Goal: Information Seeking & Learning: Learn about a topic

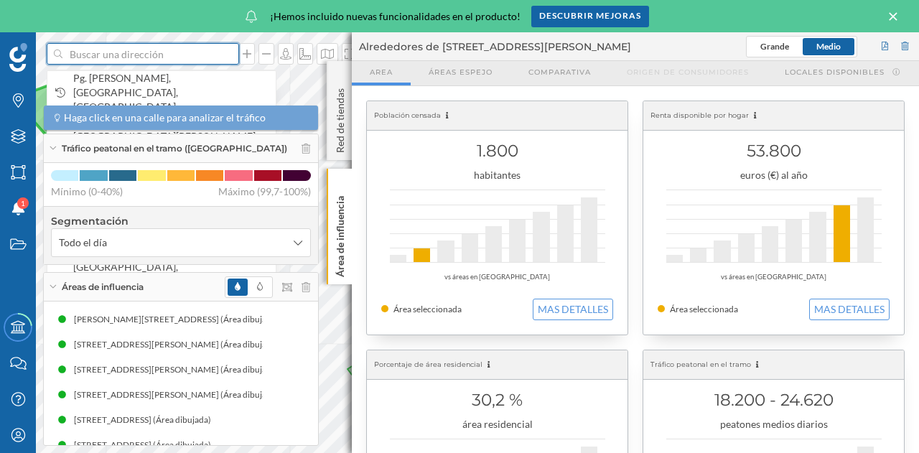
click at [118, 60] on input at bounding box center [142, 54] width 161 height 22
type input "[GEOGRAPHIC_DATA]"
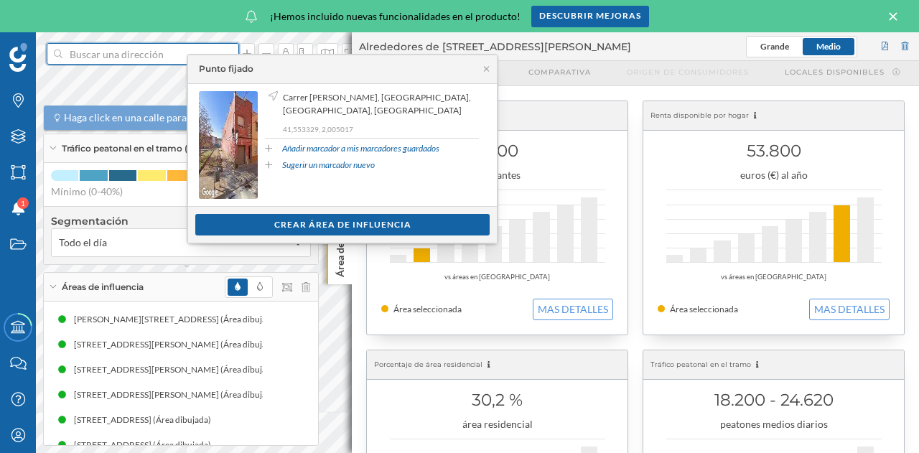
click at [132, 58] on input at bounding box center [142, 54] width 161 height 22
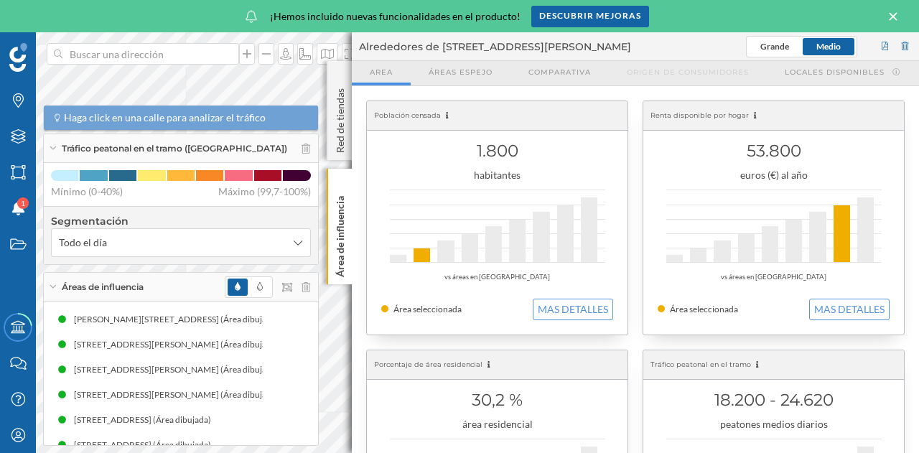
drag, startPoint x: 363, startPoint y: 94, endPoint x: 458, endPoint y: 89, distance: 94.9
click at [335, 210] on p "Área de influencia" at bounding box center [340, 233] width 14 height 87
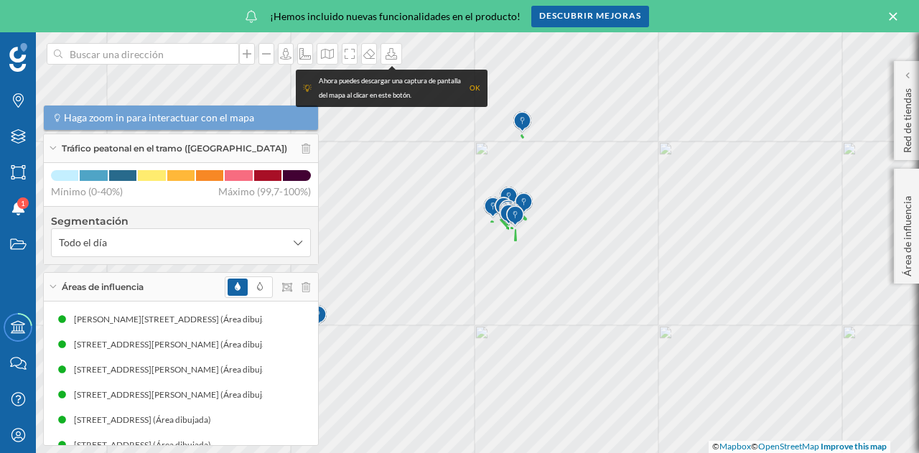
drag, startPoint x: 579, startPoint y: 279, endPoint x: 527, endPoint y: 190, distance: 103.6
click at [527, 190] on img at bounding box center [524, 203] width 18 height 29
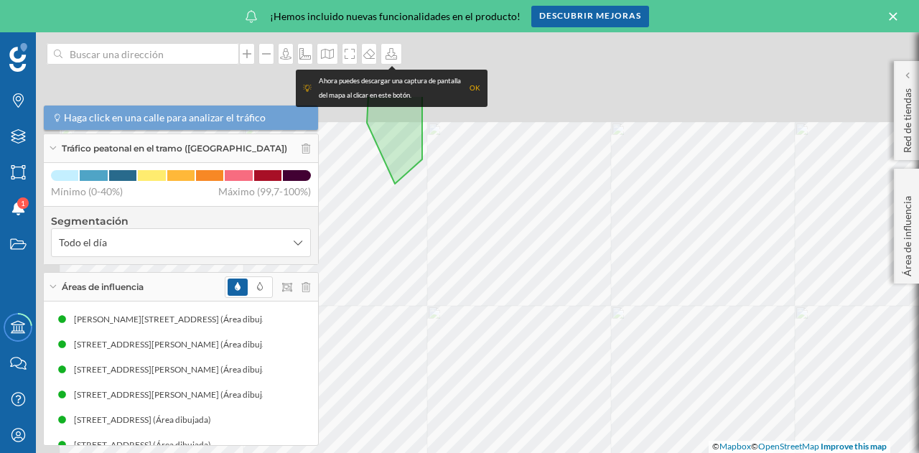
click at [687, 327] on div "© Mapbox © OpenStreetMap Improve this map" at bounding box center [459, 242] width 919 height 421
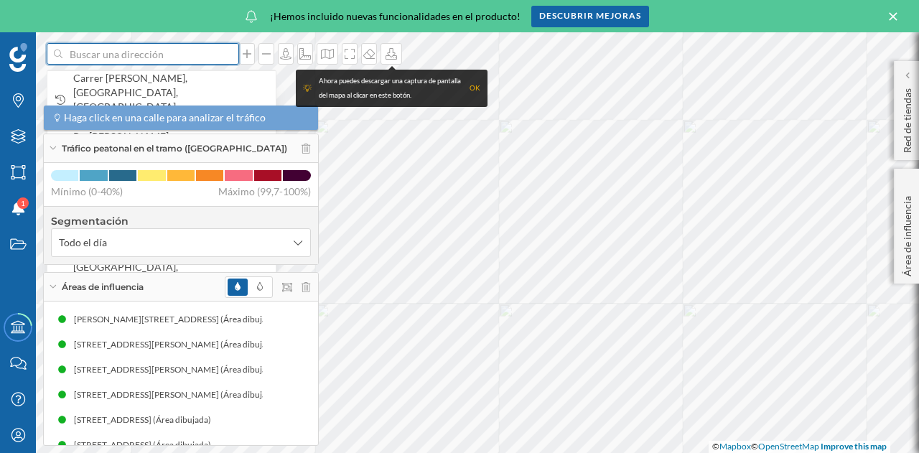
click at [161, 52] on input at bounding box center [142, 54] width 161 height 22
click at [149, 52] on input at bounding box center [142, 54] width 161 height 22
type input "[GEOGRAPHIC_DATA]"
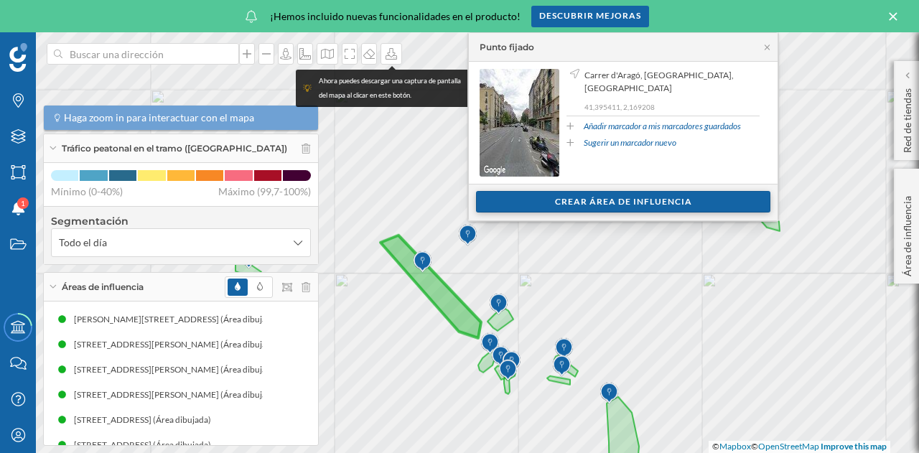
click at [583, 200] on div "Crear área de influencia" at bounding box center [623, 202] width 294 height 22
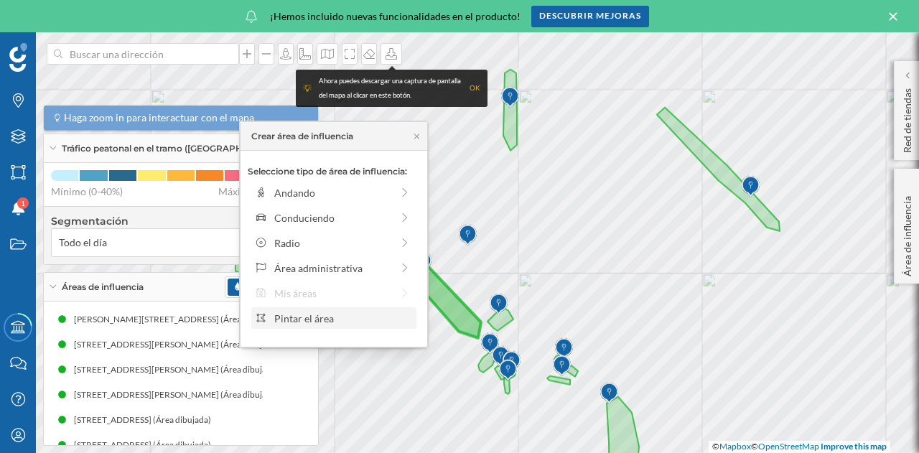
click at [329, 319] on div "Pintar el área" at bounding box center [342, 318] width 137 height 15
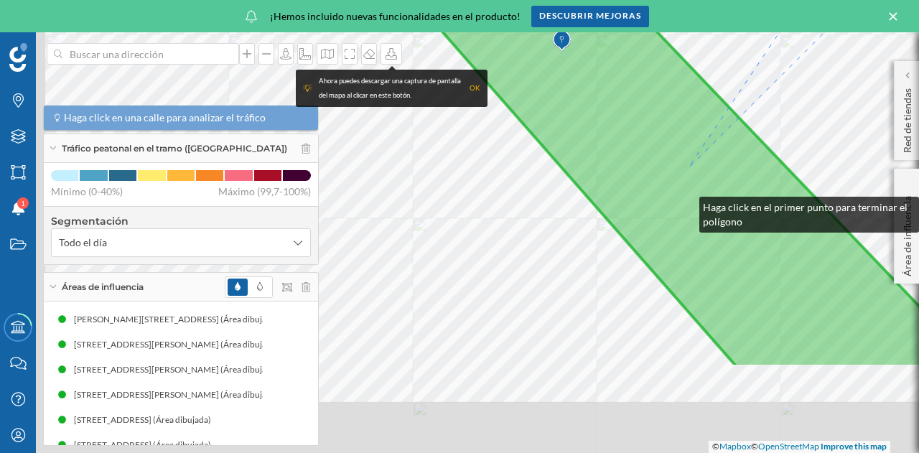
drag, startPoint x: 549, startPoint y: 305, endPoint x: 659, endPoint y: 190, distance: 160.0
click at [691, 169] on icon at bounding box center [616, 92] width 723 height 549
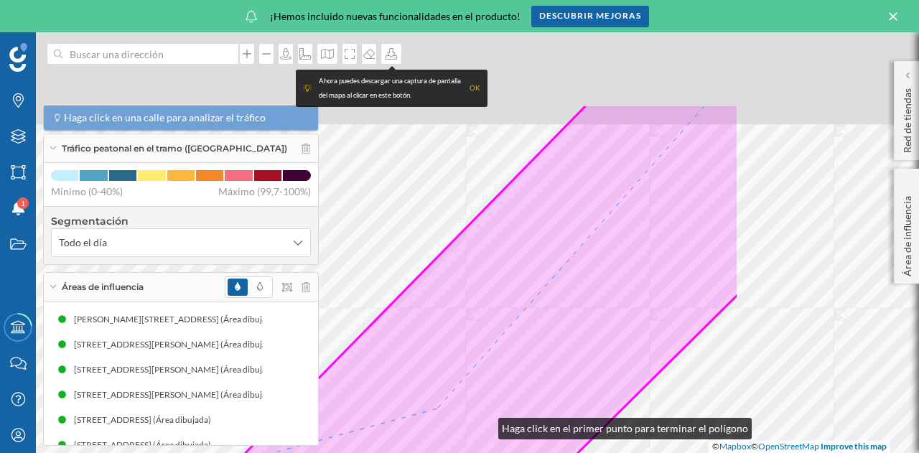
drag, startPoint x: 758, startPoint y: 274, endPoint x: 142, endPoint y: 487, distance: 652.1
click at [142, 452] on html "Marcas Capas Áreas Notificaciones 1 Estados Academy Contacta con nosotros Centr…" at bounding box center [459, 226] width 919 height 453
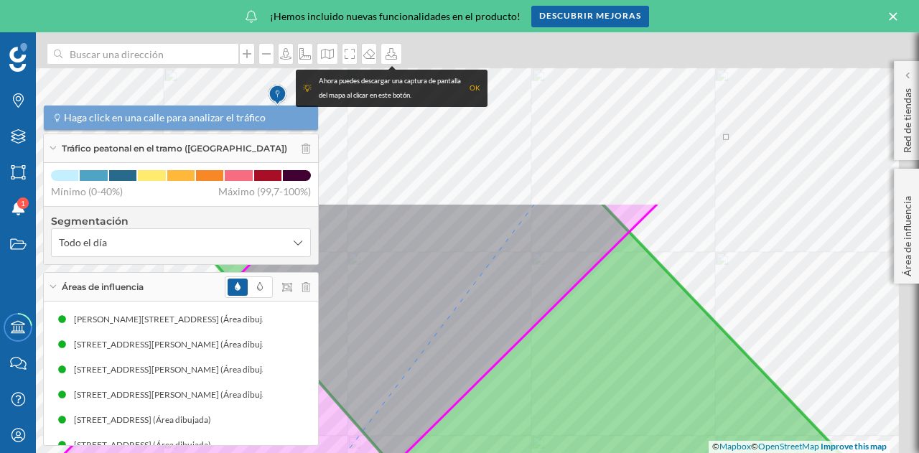
drag, startPoint x: 502, startPoint y: 223, endPoint x: 294, endPoint y: 487, distance: 336.5
click at [294, 452] on html "Marcas Capas Áreas Notificaciones 1 Estados Academy Contacta con nosotros Centr…" at bounding box center [459, 226] width 919 height 453
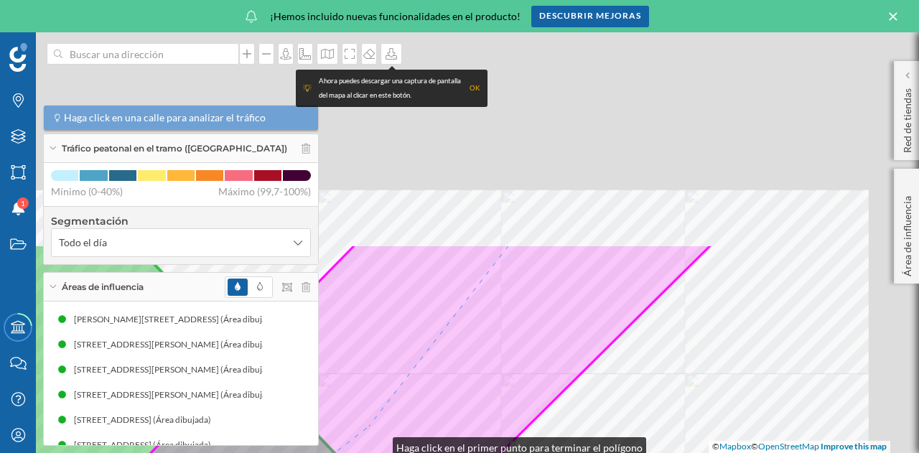
drag, startPoint x: 529, startPoint y: 153, endPoint x: 404, endPoint y: 394, distance: 271.1
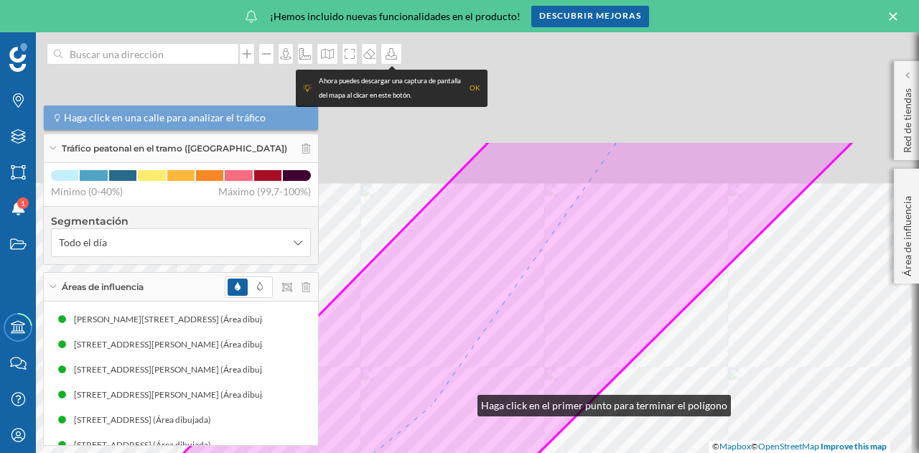
drag, startPoint x: 593, startPoint y: 213, endPoint x: 372, endPoint y: 480, distance: 346.3
click at [372, 452] on html "Marcas Capas Áreas Notificaciones 1 Estados Academy Contacta con nosotros Centr…" at bounding box center [459, 226] width 919 height 453
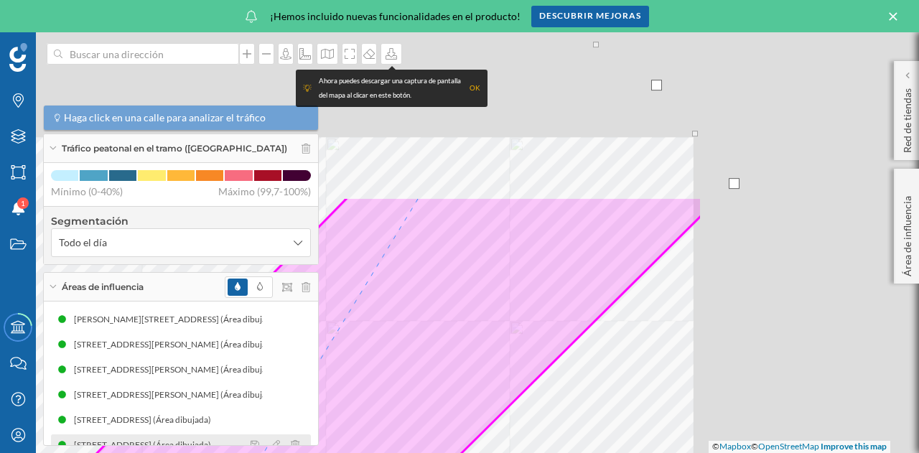
drag, startPoint x: 605, startPoint y: 231, endPoint x: 294, endPoint y: 442, distance: 375.3
click at [294, 443] on div "Marcas Capas Áreas Notificaciones 1 Estados Academy Contacta con nosotros Centr…" at bounding box center [459, 242] width 919 height 421
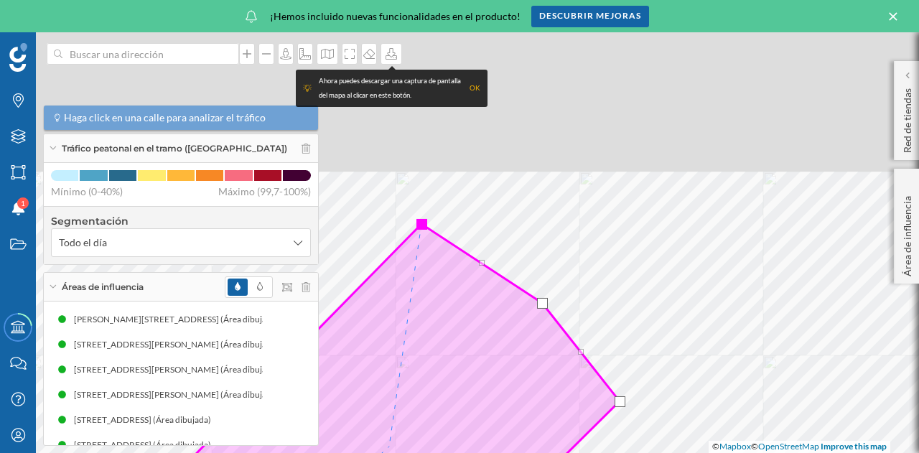
drag, startPoint x: 513, startPoint y: 218, endPoint x: 381, endPoint y: 442, distance: 260.1
click at [385, 452] on html "Marcas Capas Áreas Notificaciones 1 Estados Academy Contacta con nosotros Centr…" at bounding box center [459, 226] width 919 height 453
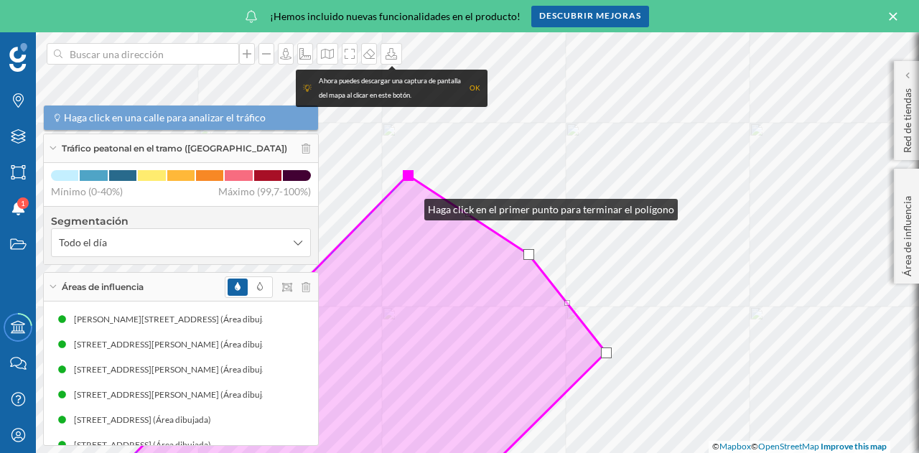
click at [410, 174] on div at bounding box center [408, 175] width 11 height 11
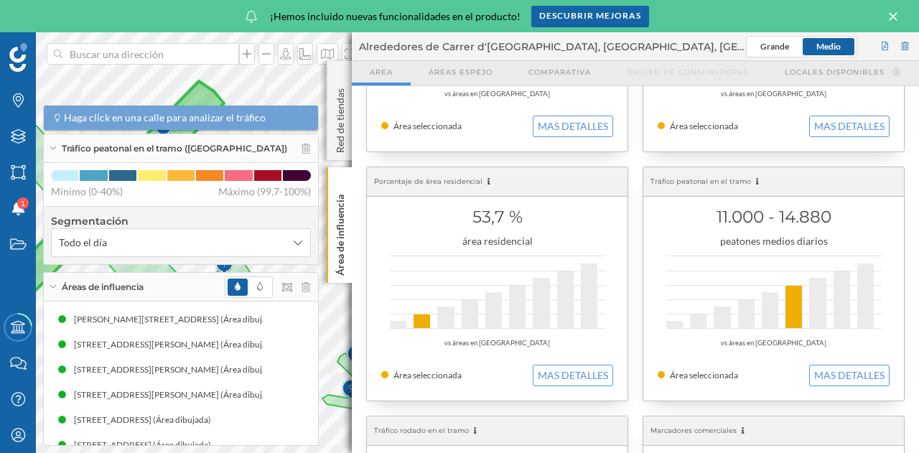
scroll to position [215, 0]
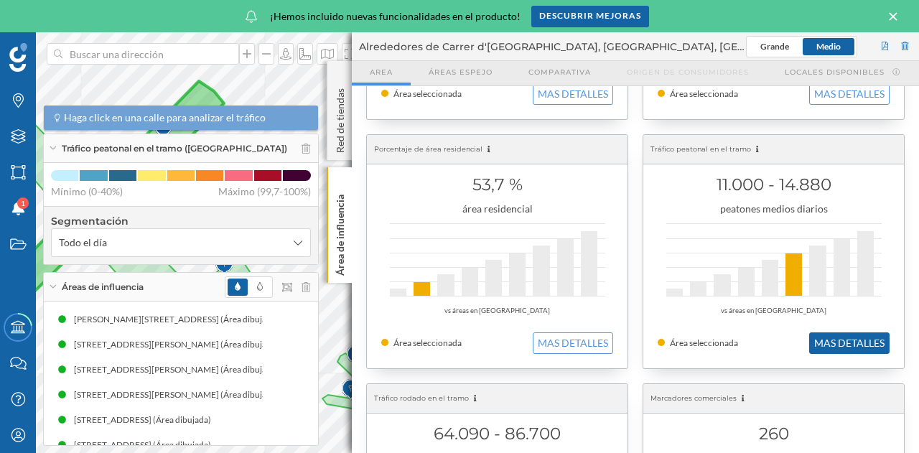
click at [847, 340] on button "MAS DETALLES" at bounding box center [849, 344] width 80 height 22
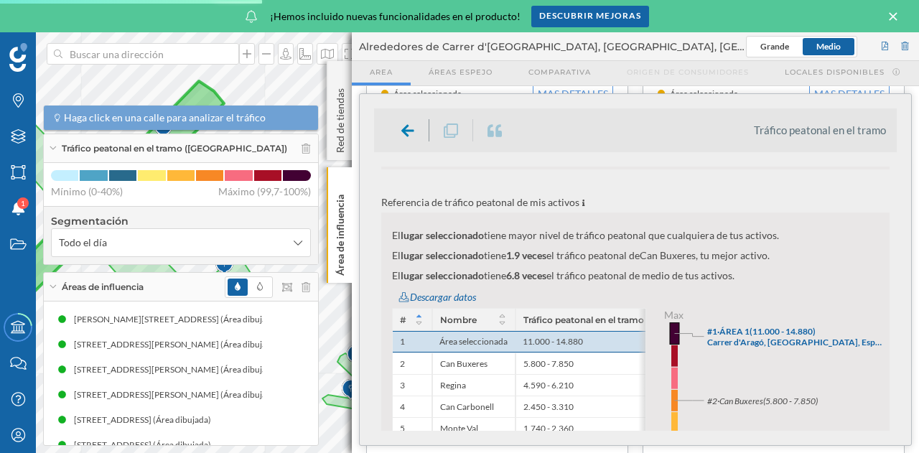
scroll to position [503, 0]
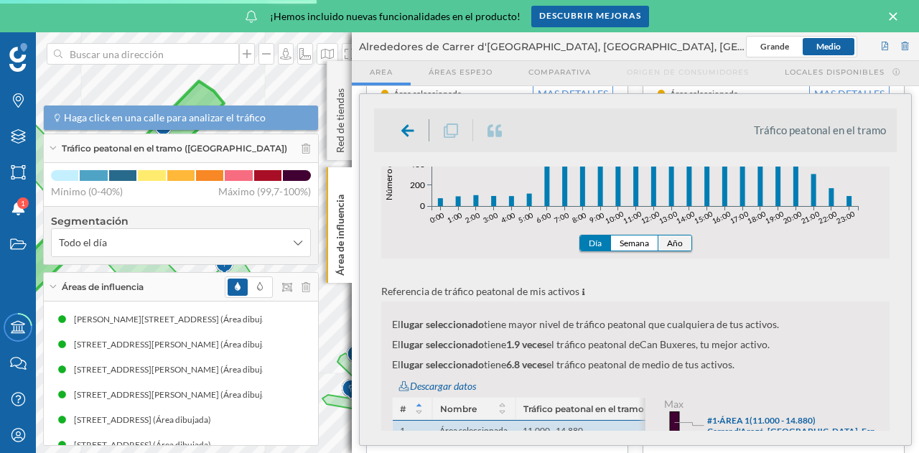
click at [682, 247] on button "Año" at bounding box center [675, 243] width 33 height 15
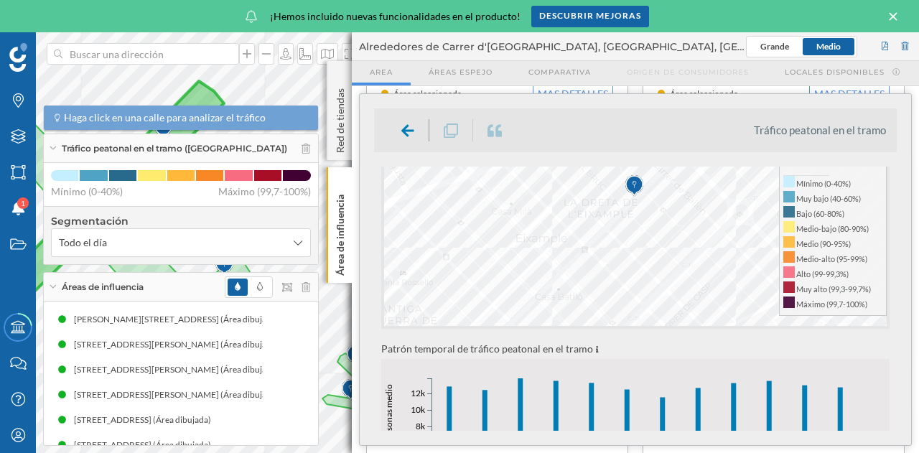
scroll to position [287, 0]
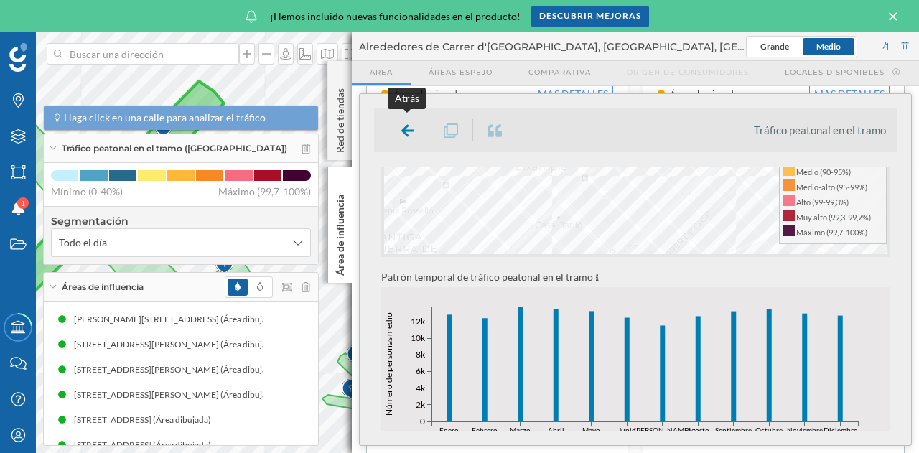
click at [408, 131] on icon at bounding box center [407, 131] width 13 height 14
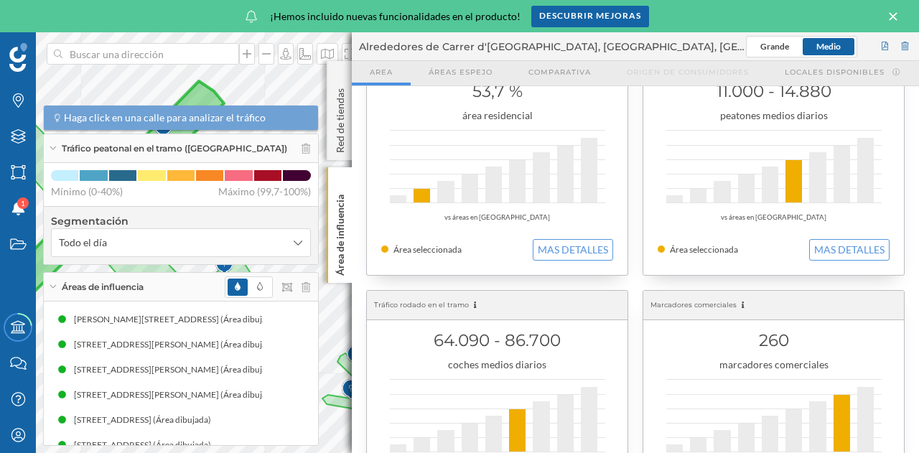
scroll to position [392, 0]
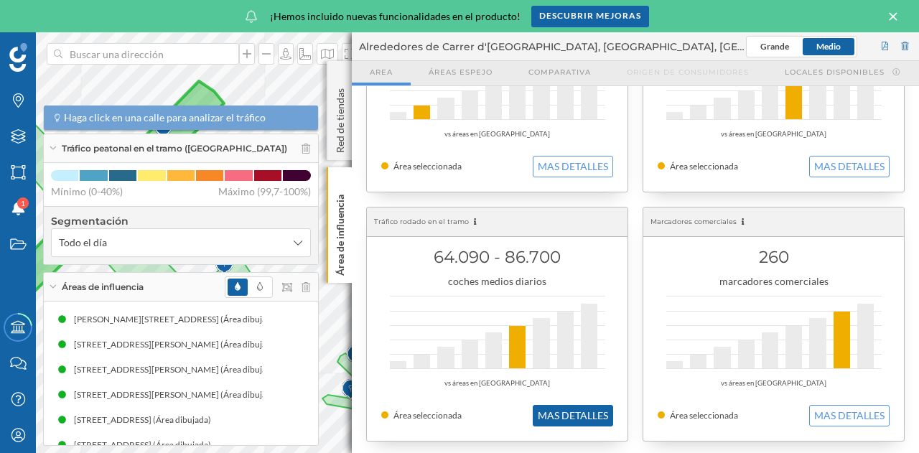
click at [593, 414] on button "MAS DETALLES" at bounding box center [573, 416] width 80 height 22
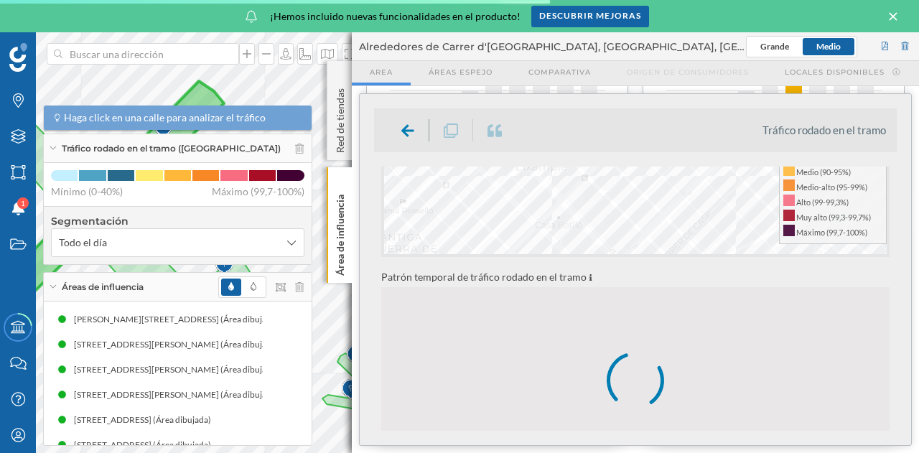
scroll to position [359, 0]
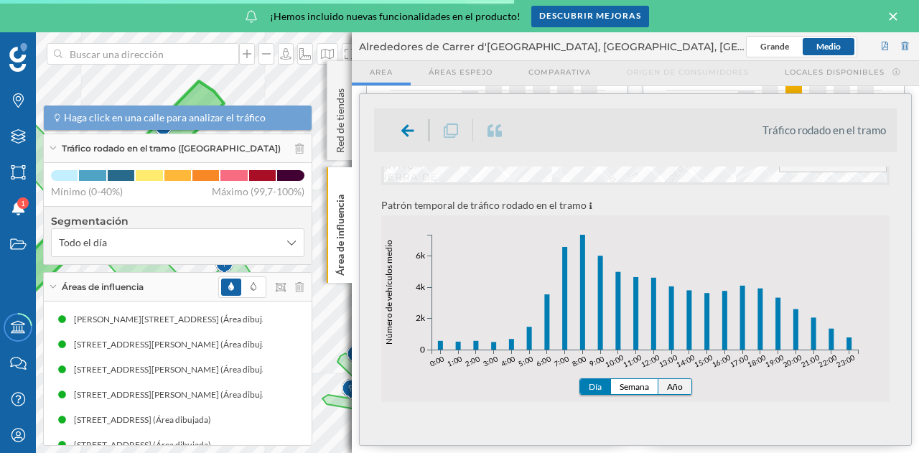
click at [678, 387] on button "Año" at bounding box center [675, 386] width 33 height 15
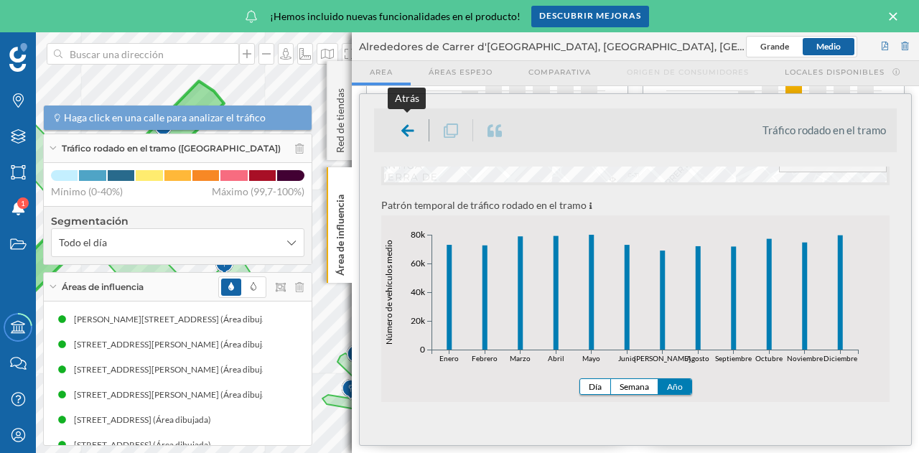
click at [409, 124] on icon at bounding box center [407, 131] width 13 height 14
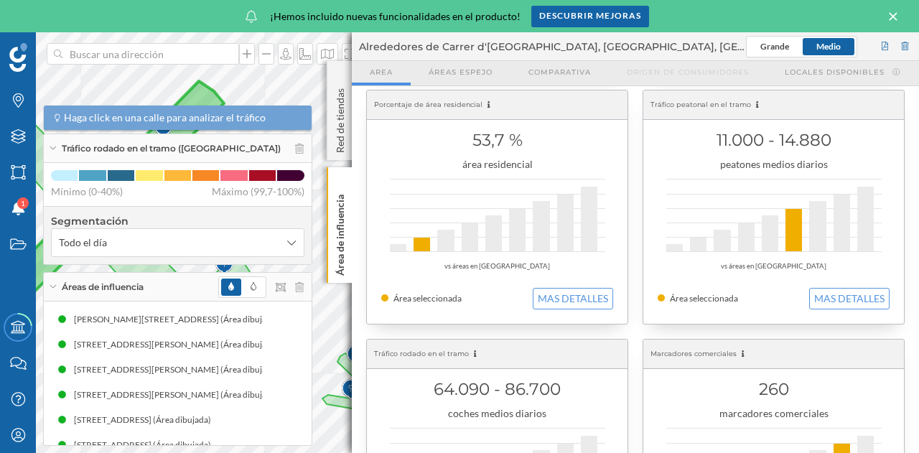
scroll to position [248, 0]
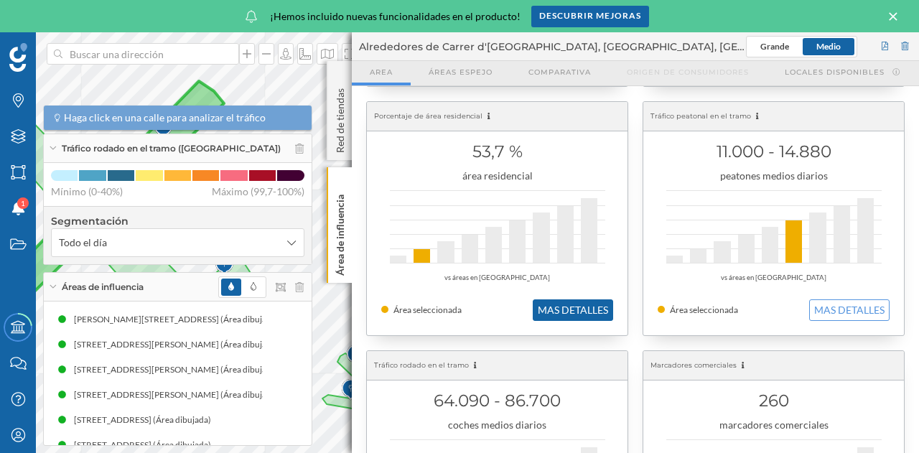
click at [583, 314] on button "MAS DETALLES" at bounding box center [573, 310] width 80 height 22
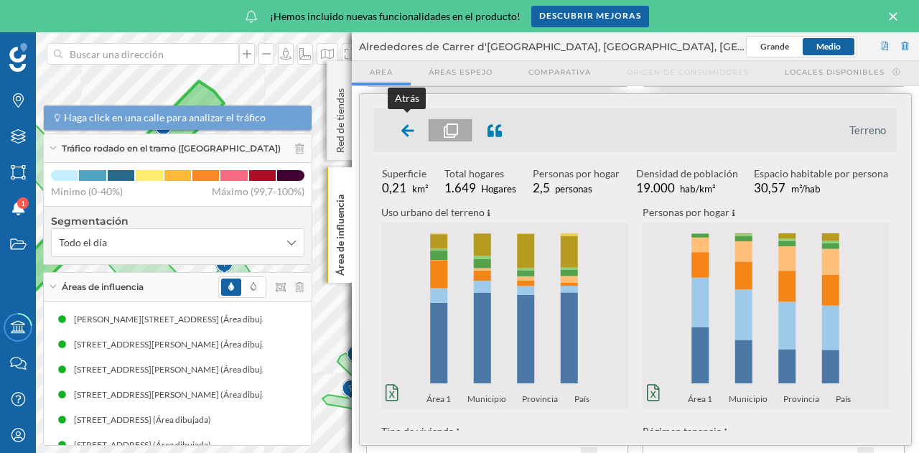
click at [403, 131] on icon at bounding box center [407, 130] width 13 height 12
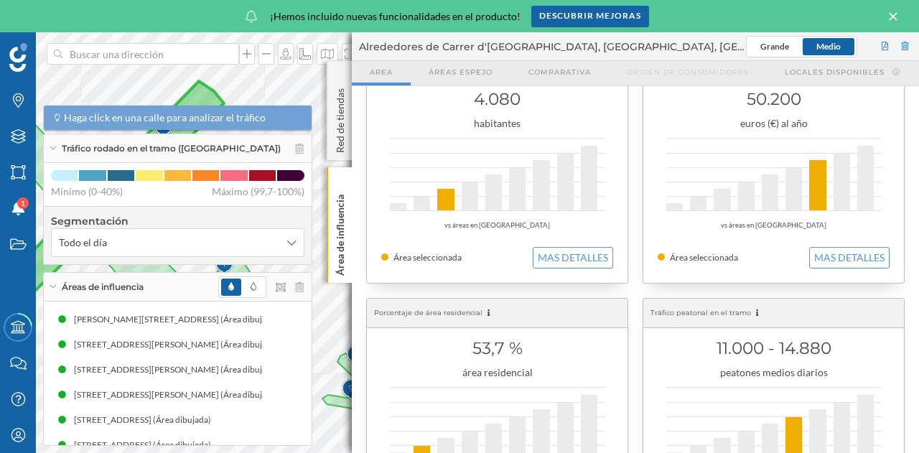
scroll to position [0, 0]
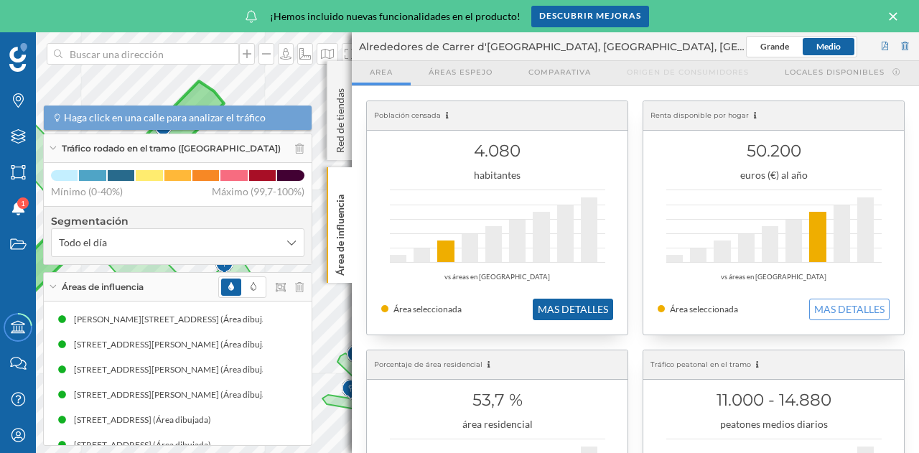
click at [570, 309] on button "MAS DETALLES" at bounding box center [573, 310] width 80 height 22
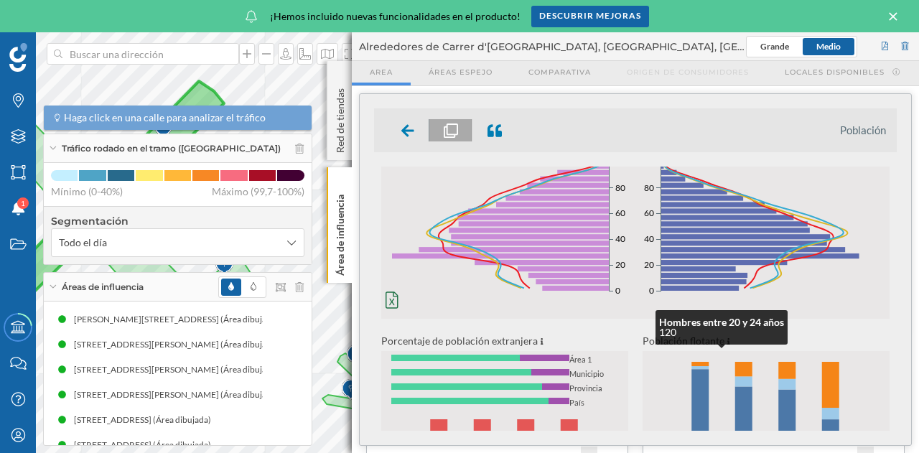
scroll to position [144, 0]
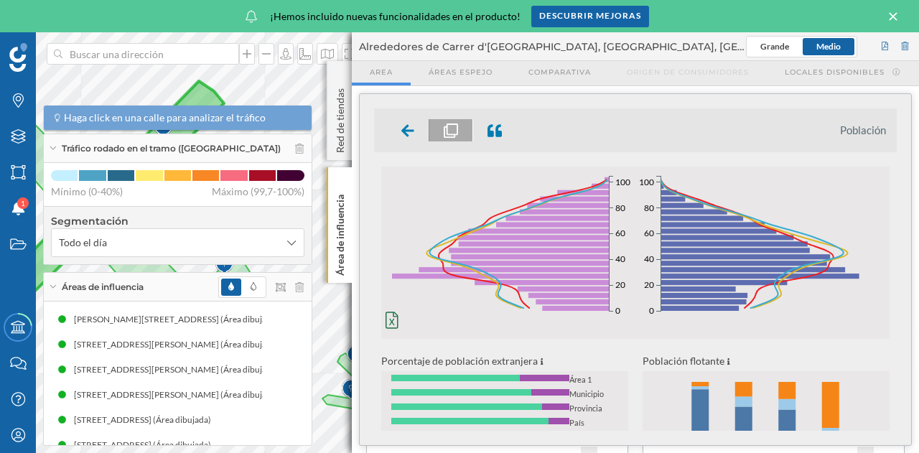
click at [385, 320] on icon "0% 1% 2% 3% 4% 0 20 40 60 80 100 Mujeres 0% 1% 2% 3% 4% 0 20 40 60 80 100" at bounding box center [508, 253] width 254 height 168
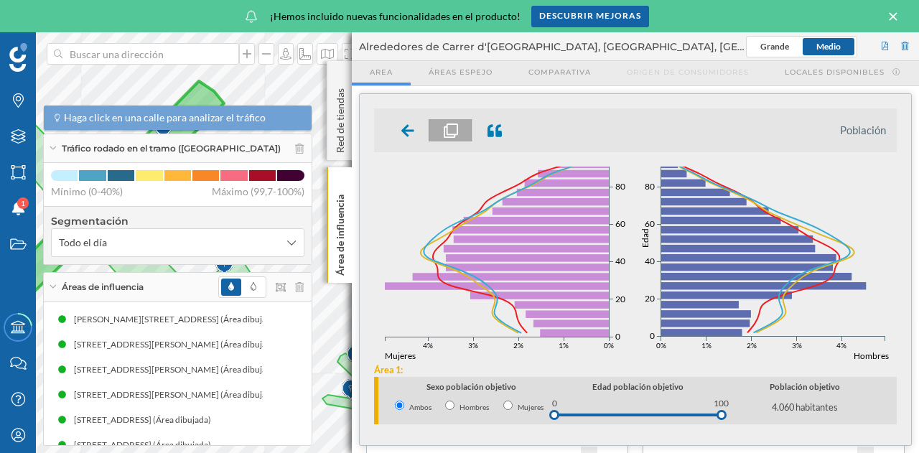
scroll to position [72, 0]
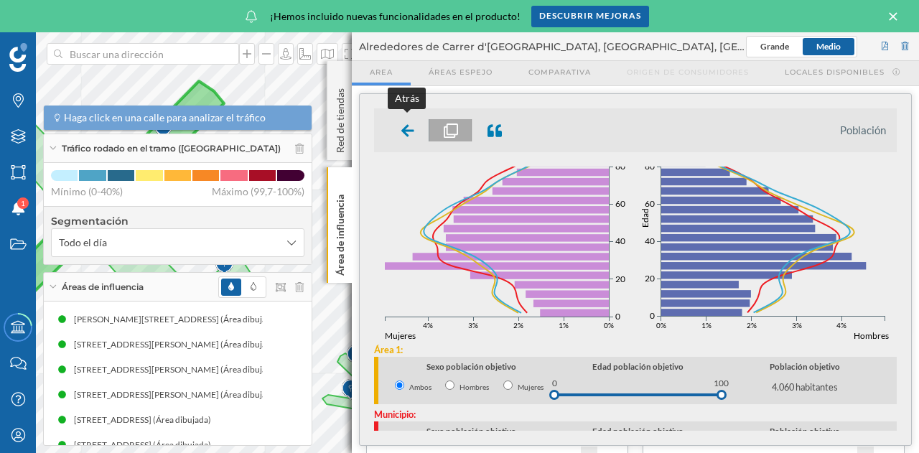
click at [392, 127] on div at bounding box center [408, 130] width 42 height 22
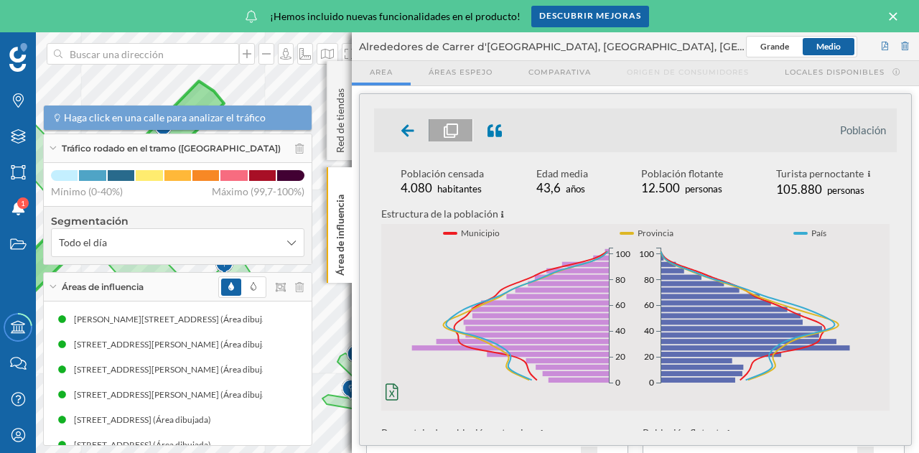
scroll to position [144, 0]
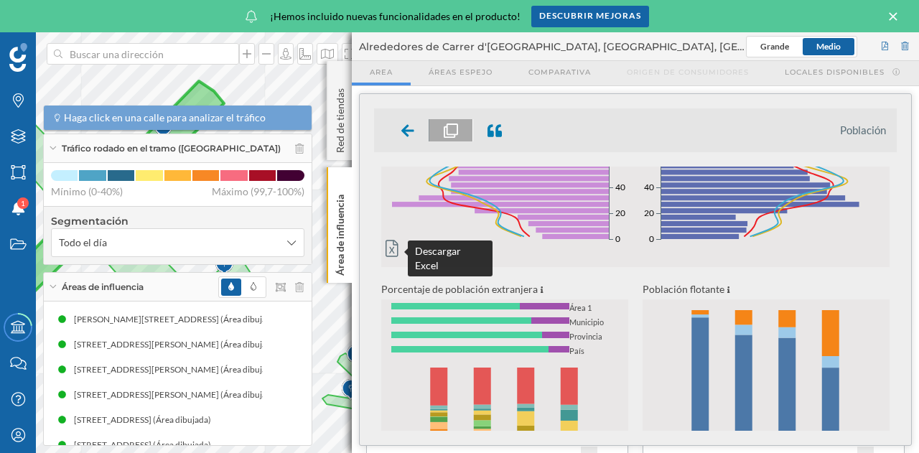
click at [389, 248] on icon at bounding box center [392, 248] width 13 height 17
